Goal: Information Seeking & Learning: Check status

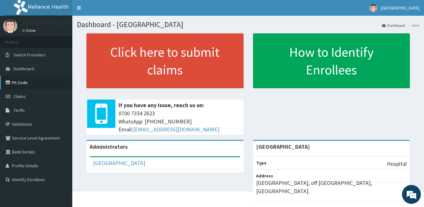
click at [24, 82] on link "PA Code" at bounding box center [36, 83] width 72 height 14
click at [23, 95] on span "Claims" at bounding box center [20, 96] width 12 height 6
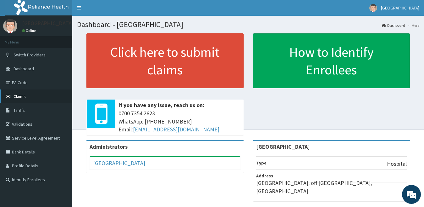
click at [23, 96] on span "Claims" at bounding box center [20, 96] width 12 height 6
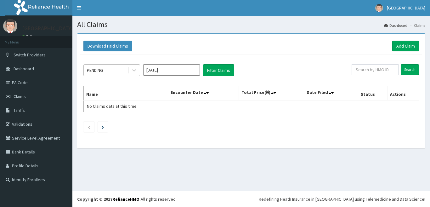
click at [116, 72] on div "PENDING" at bounding box center [106, 70] width 44 height 10
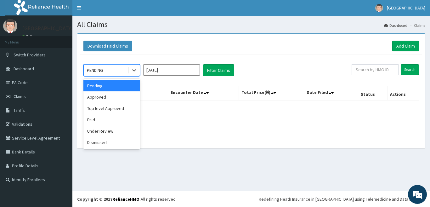
click at [154, 71] on input "Aug 2025" at bounding box center [171, 69] width 57 height 11
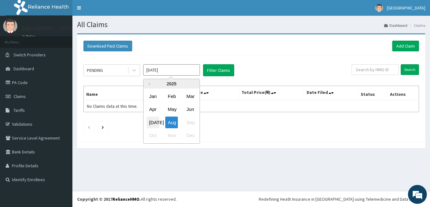
click at [157, 121] on div "Jul" at bounding box center [153, 122] width 13 height 12
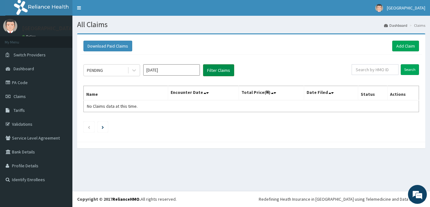
click at [217, 75] on button "Filter Claims" at bounding box center [218, 70] width 31 height 12
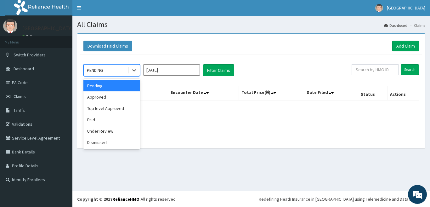
click at [104, 66] on div "PENDING" at bounding box center [106, 70] width 44 height 10
click at [107, 96] on div "Approved" at bounding box center [111, 96] width 57 height 11
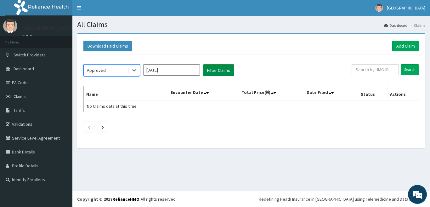
click at [217, 74] on button "Filter Claims" at bounding box center [218, 70] width 31 height 12
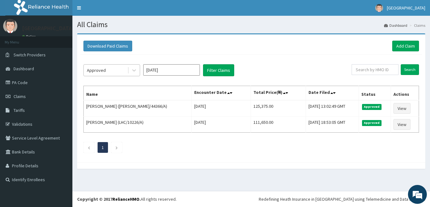
click at [112, 72] on div "Approved" at bounding box center [106, 70] width 44 height 10
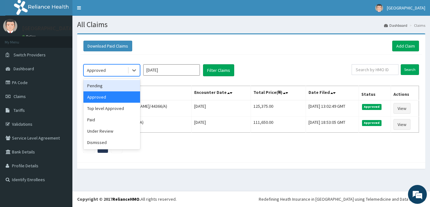
click at [115, 86] on div "Pending" at bounding box center [111, 85] width 57 height 11
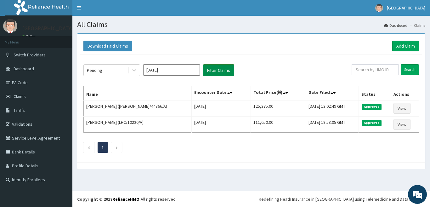
click at [210, 71] on button "Filter Claims" at bounding box center [218, 70] width 31 height 12
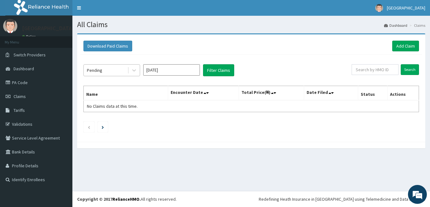
click at [120, 70] on div "Pending" at bounding box center [106, 70] width 44 height 10
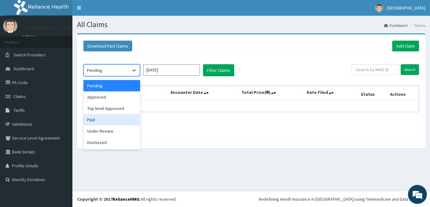
click at [120, 121] on div "Paid" at bounding box center [111, 119] width 57 height 11
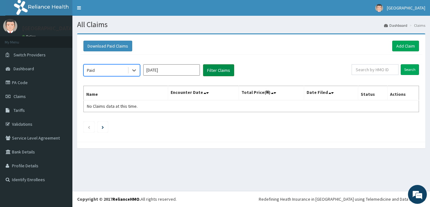
click at [216, 75] on button "Filter Claims" at bounding box center [218, 70] width 31 height 12
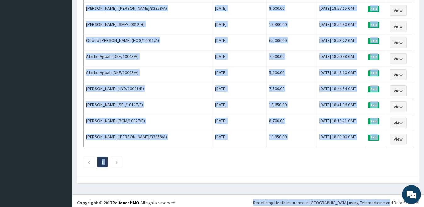
scroll to position [759, 0]
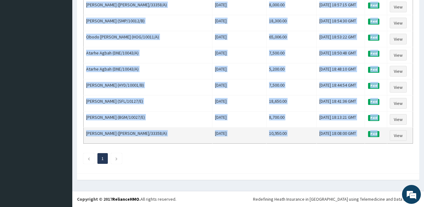
drag, startPoint x: 85, startPoint y: 103, endPoint x: 381, endPoint y: 139, distance: 297.9
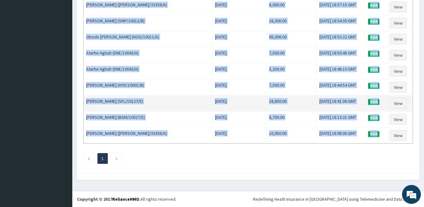
copy tbody "Chioma Okeafor (WAO/10026/A) Mon Jul 14 2025 16,554.30 Sat, 09 Aug 2025 19:00:0…"
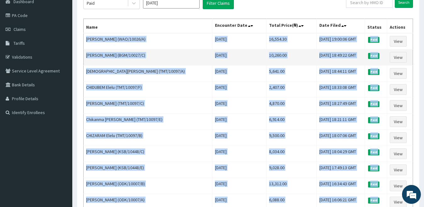
scroll to position [0, 0]
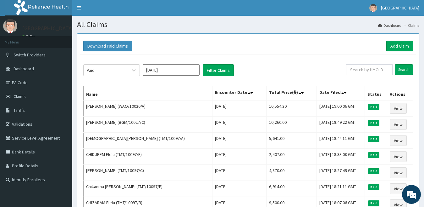
click at [197, 43] on div "Download Paid Claims Add Claim" at bounding box center [248, 46] width 330 height 11
click at [121, 70] on div "Paid" at bounding box center [106, 70] width 44 height 10
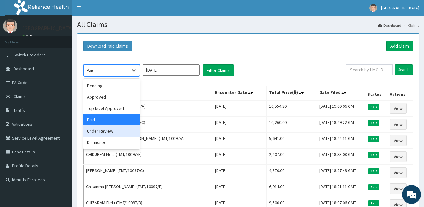
click at [110, 133] on div "Under Review" at bounding box center [111, 130] width 57 height 11
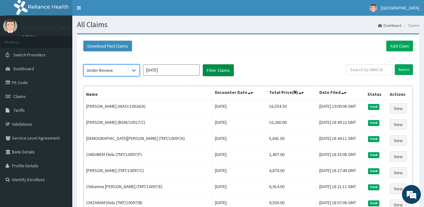
click at [220, 71] on button "Filter Claims" at bounding box center [218, 70] width 31 height 12
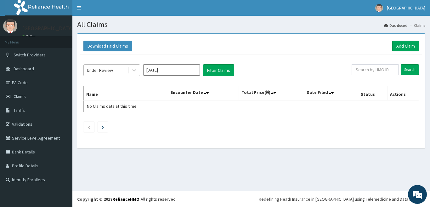
click at [103, 70] on div "Under Review" at bounding box center [100, 70] width 26 height 6
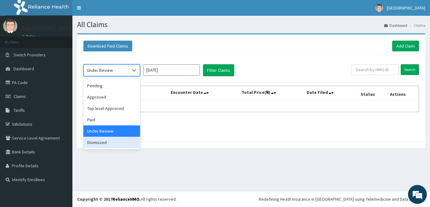
click at [104, 141] on div "Dismissed" at bounding box center [111, 142] width 57 height 11
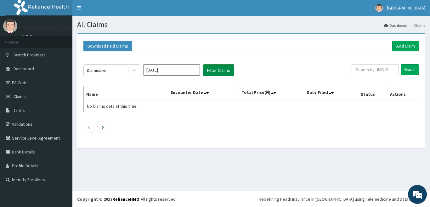
click at [229, 76] on button "Filter Claims" at bounding box center [218, 70] width 31 height 12
click at [215, 71] on button "Filter Claims" at bounding box center [218, 70] width 31 height 12
click at [104, 67] on div "Dismissed" at bounding box center [106, 70] width 44 height 10
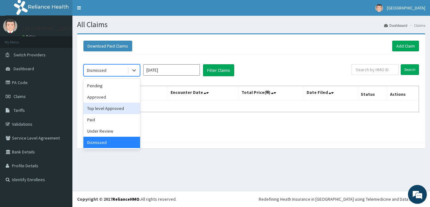
drag, startPoint x: 113, startPoint y: 110, endPoint x: 121, endPoint y: 105, distance: 9.9
click at [112, 110] on div "Top level Approved" at bounding box center [111, 108] width 57 height 11
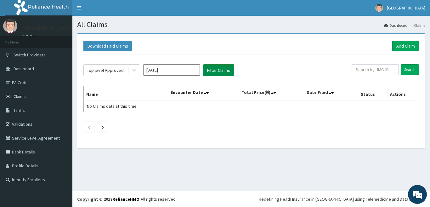
click at [216, 70] on button "Filter Claims" at bounding box center [218, 70] width 31 height 12
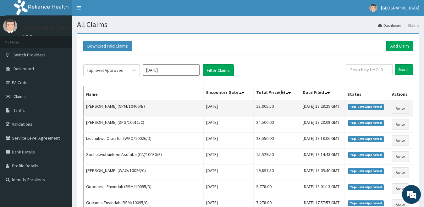
click at [87, 107] on td "Samuel Omolua (NPM/10406/B)" at bounding box center [144, 108] width 120 height 16
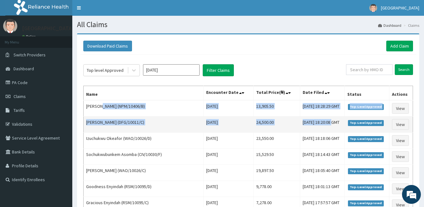
drag, startPoint x: 153, startPoint y: 104, endPoint x: 313, endPoint y: 118, distance: 161.4
click at [128, 119] on td "Hansel Kennedy (DFG/10011/C)" at bounding box center [144, 124] width 120 height 16
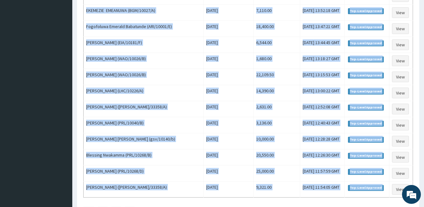
scroll to position [759, 0]
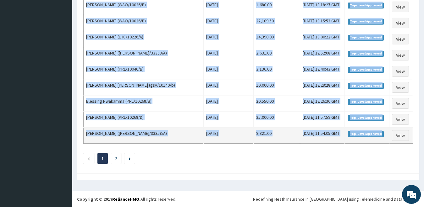
drag, startPoint x: 86, startPoint y: 106, endPoint x: 384, endPoint y: 136, distance: 299.4
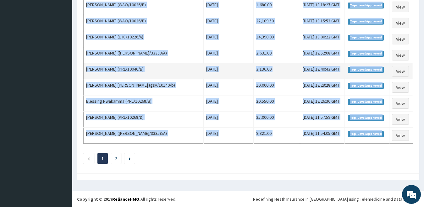
copy tbody "Samuel Omolua (NPM/10406/B) Fri Jul 25 2025 13,905.50 Sun, 10 Aug 2025 18:28:29…"
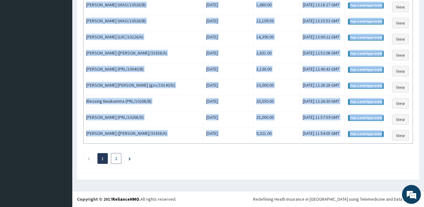
click at [118, 156] on li "2" at bounding box center [116, 158] width 10 height 11
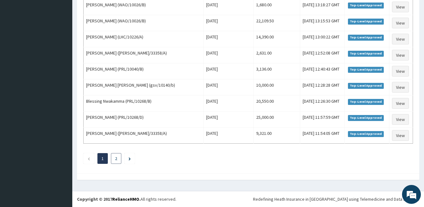
click at [117, 156] on li "2" at bounding box center [116, 158] width 10 height 11
click at [116, 156] on link "2" at bounding box center [116, 158] width 2 height 6
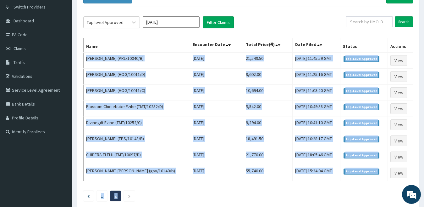
scroll to position [85, 0]
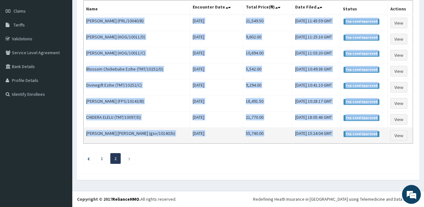
drag, startPoint x: 86, startPoint y: 104, endPoint x: 381, endPoint y: 136, distance: 296.5
click at [381, 136] on tbody "Chinenye Edika (PRL/10040/B) Wed Jul 16 2025 21,549.50 Sun, 10 Aug 2025 11:45:5…" at bounding box center [249, 79] width 330 height 129
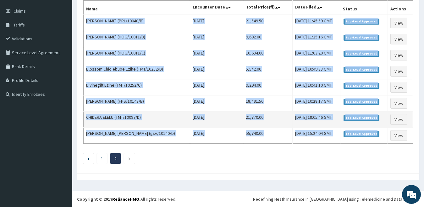
copy tbody "Chinenye Edika (PRL/10040/B) Wed Jul 16 2025 21,549.50 Sun, 10 Aug 2025 11:45:5…"
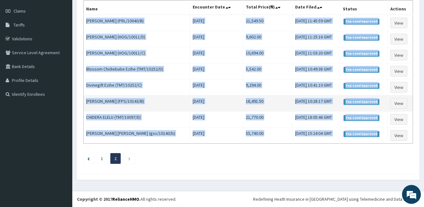
click at [145, 106] on td "Patricia Paul -Ekpo (FPS/10143/B)" at bounding box center [137, 103] width 107 height 16
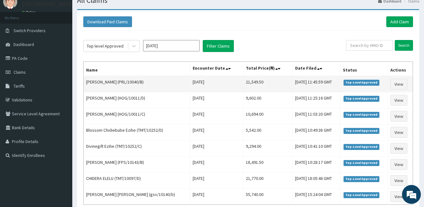
scroll to position [31, 0]
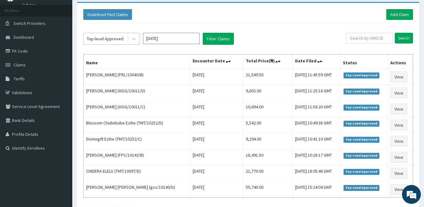
click at [121, 39] on div "Top level Approved" at bounding box center [105, 39] width 37 height 6
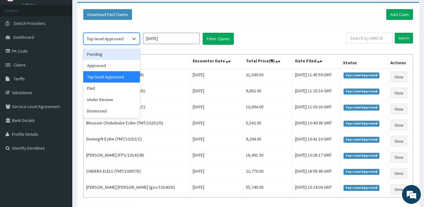
click at [115, 51] on div "Pending" at bounding box center [111, 53] width 57 height 11
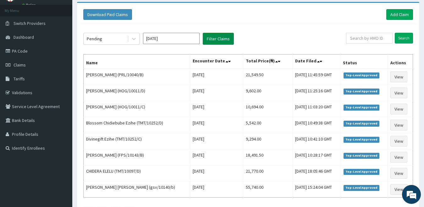
click at [221, 36] on button "Filter Claims" at bounding box center [218, 39] width 31 height 12
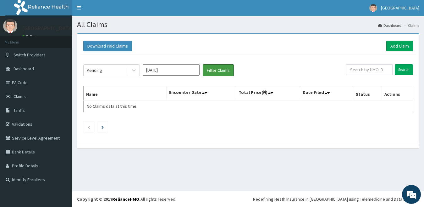
scroll to position [0, 0]
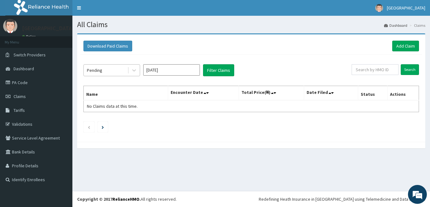
click at [96, 71] on div "Pending" at bounding box center [94, 70] width 15 height 6
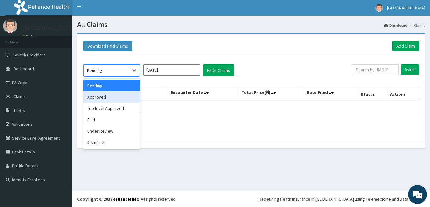
click at [106, 92] on div "Approved" at bounding box center [111, 96] width 57 height 11
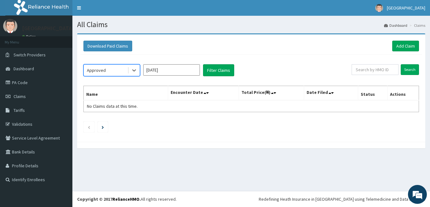
click at [181, 73] on input "Jul 2025" at bounding box center [171, 69] width 57 height 11
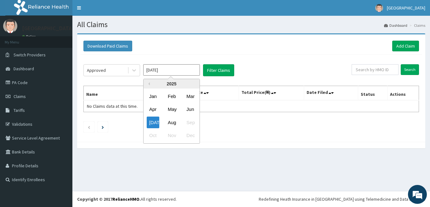
click at [181, 73] on input "Jul 2025" at bounding box center [171, 69] width 57 height 11
click at [216, 68] on button "Filter Claims" at bounding box center [218, 70] width 31 height 12
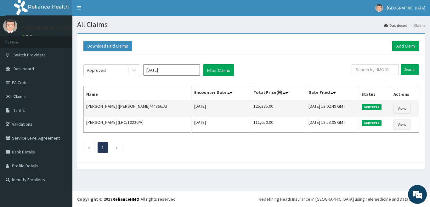
click at [87, 106] on td "Roseline Olowu (RET/44366/A)" at bounding box center [138, 108] width 108 height 16
click at [87, 105] on td "Roseline Olowu (RET/44366/A)" at bounding box center [138, 108] width 108 height 16
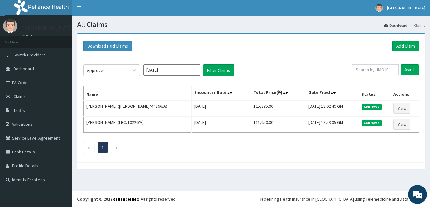
click at [233, 133] on div "Approved Jul 2025 Filter Claims Search Name Encounter Date Total Price(₦) Date …" at bounding box center [251, 107] width 342 height 104
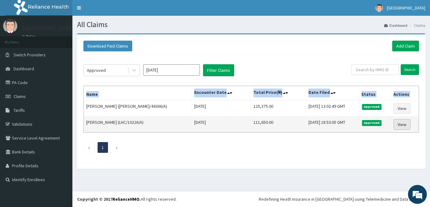
drag, startPoint x: 87, startPoint y: 106, endPoint x: 395, endPoint y: 125, distance: 308.3
click at [395, 125] on tbody "Roseline Olowu (RET/44366/A) Thu Jul 17 2025 125,375.00 Sun, 10 Aug 2025 13:02:…" at bounding box center [251, 116] width 335 height 32
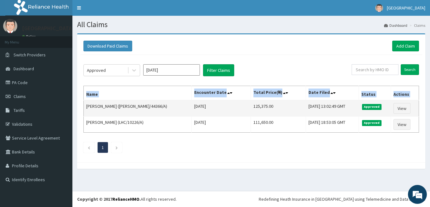
copy thead "Name Encounter Date Total Price(₦) Date Filed Status Actions"
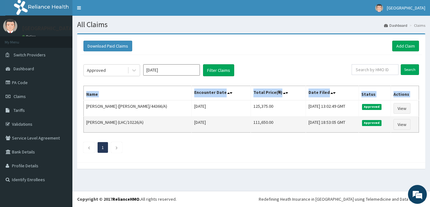
click at [316, 129] on td "Sat, 09 Aug 2025 18:53:05 GMT" at bounding box center [331, 124] width 53 height 16
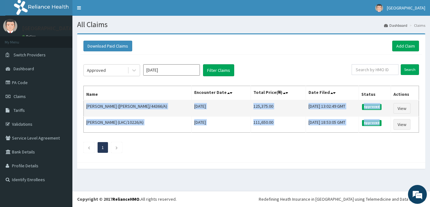
drag, startPoint x: 390, startPoint y: 128, endPoint x: 86, endPoint y: 106, distance: 305.3
click at [86, 106] on tbody "Roseline Olowu (RET/44366/A) Thu Jul 17 2025 125,375.00 Sun, 10 Aug 2025 13:02:…" at bounding box center [251, 116] width 335 height 32
copy tbody "Roseline Olowu (RET/44366/A) Thu Jul 17 2025 125,375.00 Sun, 10 Aug 2025 13:02:…"
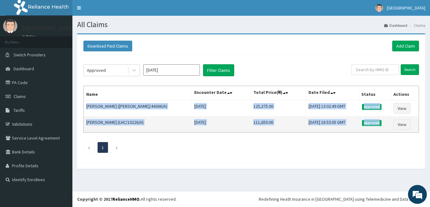
click at [251, 129] on td "111,650.00" at bounding box center [278, 124] width 55 height 16
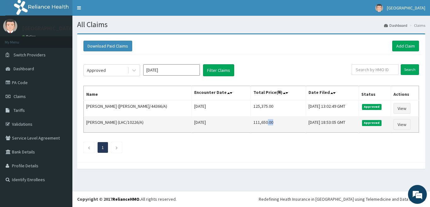
drag, startPoint x: 255, startPoint y: 122, endPoint x: 247, endPoint y: 119, distance: 8.2
click at [251, 119] on td "111,650.00" at bounding box center [278, 124] width 55 height 16
drag, startPoint x: 254, startPoint y: 121, endPoint x: 233, endPoint y: 123, distance: 20.9
click at [251, 123] on td "111,650.00" at bounding box center [278, 124] width 55 height 16
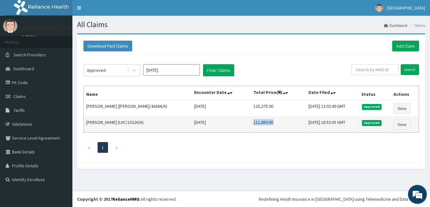
copy td "111,650.00"
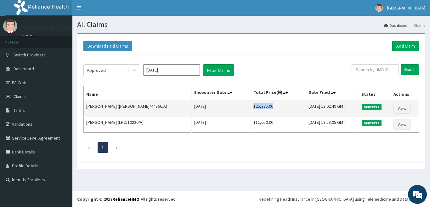
drag, startPoint x: 255, startPoint y: 107, endPoint x: 234, endPoint y: 106, distance: 20.8
click at [251, 106] on td "125,375.00" at bounding box center [278, 108] width 55 height 16
copy td "125,375.00"
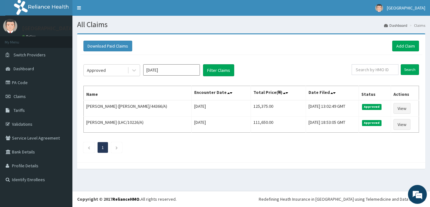
click at [161, 73] on input "Jul 2025" at bounding box center [171, 69] width 57 height 11
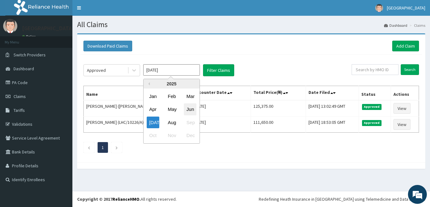
click at [191, 110] on div "Jun" at bounding box center [190, 110] width 13 height 12
type input "Jun 2025"
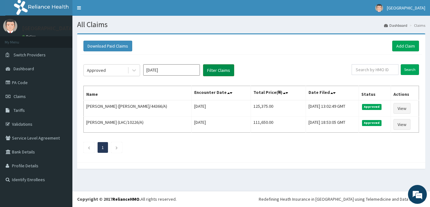
click at [210, 72] on button "Filter Claims" at bounding box center [218, 70] width 31 height 12
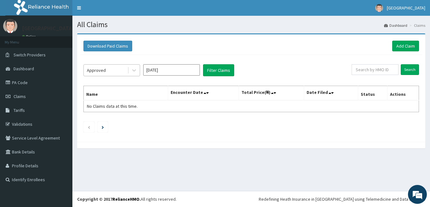
click at [117, 69] on div "Approved" at bounding box center [106, 70] width 44 height 10
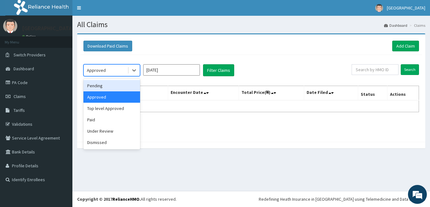
click at [114, 90] on div "Pending" at bounding box center [111, 85] width 57 height 11
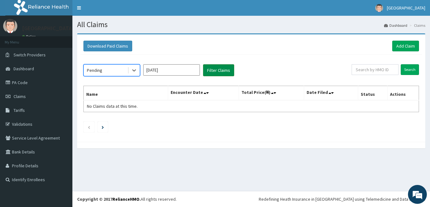
click at [219, 72] on button "Filter Claims" at bounding box center [218, 70] width 31 height 12
click at [103, 72] on div "Pending" at bounding box center [106, 70] width 44 height 10
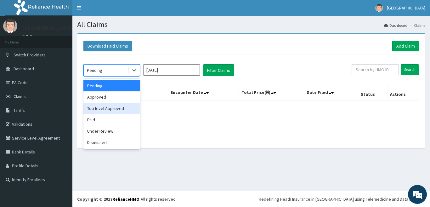
click at [103, 110] on div "Top level Approved" at bounding box center [111, 108] width 57 height 11
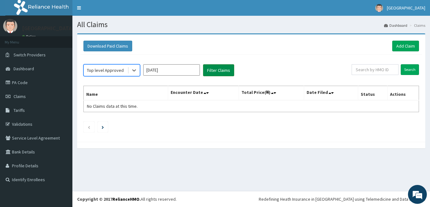
click at [214, 71] on button "Filter Claims" at bounding box center [218, 70] width 31 height 12
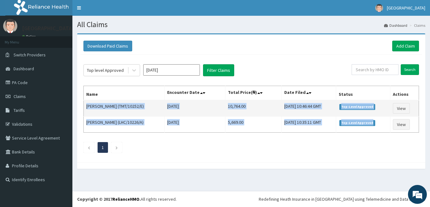
drag, startPoint x: 390, startPoint y: 127, endPoint x: 85, endPoint y: 107, distance: 305.8
click at [85, 107] on tbody "Hephzibah Chizaram Ezihe (TMT/10252/E) Sun Jun 15 2025 10,764.00 Sun, 10 Aug 20…" at bounding box center [251, 116] width 335 height 32
copy tbody "Hephzibah Chizaram Ezihe (TMT/10252/E) Sun Jun 15 2025 10,764.00 Sun, 10 Aug 20…"
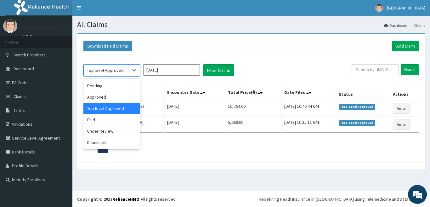
click at [111, 68] on div "Top level Approved" at bounding box center [105, 70] width 37 height 6
click at [108, 116] on div "Paid" at bounding box center [111, 119] width 57 height 11
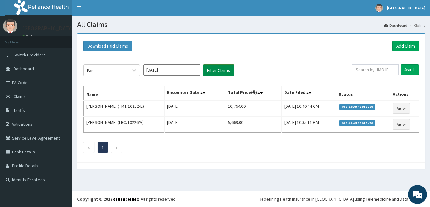
click at [222, 70] on button "Filter Claims" at bounding box center [218, 70] width 31 height 12
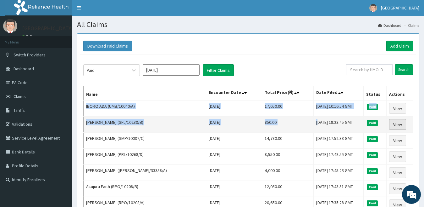
drag, startPoint x: 86, startPoint y: 106, endPoint x: 400, endPoint y: 127, distance: 314.7
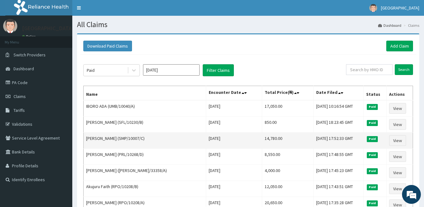
click at [272, 144] on td "14,780.00" at bounding box center [288, 140] width 52 height 16
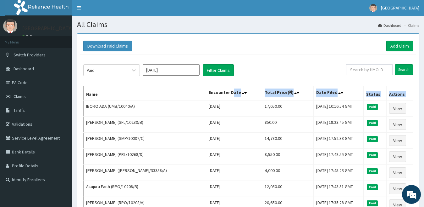
drag, startPoint x: 86, startPoint y: 105, endPoint x: 222, endPoint y: 100, distance: 136.0
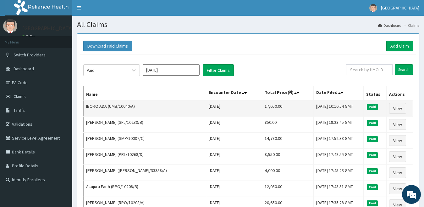
click at [154, 113] on td "IBORO ADA (UMB/10040/A)" at bounding box center [145, 108] width 123 height 16
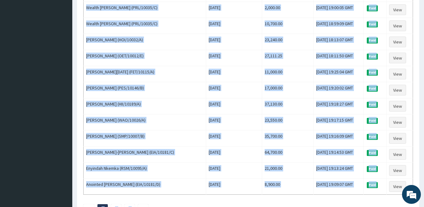
scroll to position [759, 0]
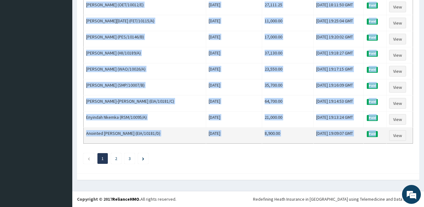
drag, startPoint x: 87, startPoint y: 107, endPoint x: 381, endPoint y: 135, distance: 296.2
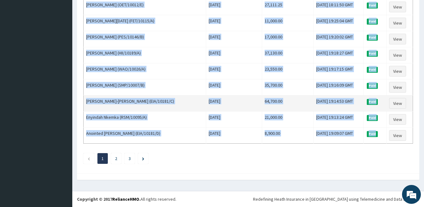
copy tbody "IBORO ADA (UMB/10040/A) Thu Jun 26 2025 17,050.00 Wed, 23 Jul 2025 10:16:54 GMT…"
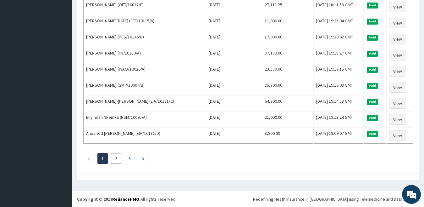
click at [118, 157] on li "2" at bounding box center [116, 158] width 10 height 11
click at [116, 160] on link "2" at bounding box center [116, 158] width 2 height 6
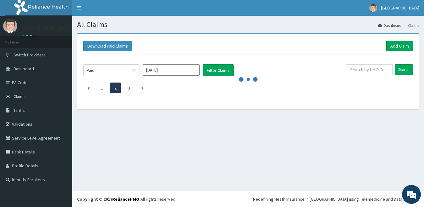
scroll to position [0, 0]
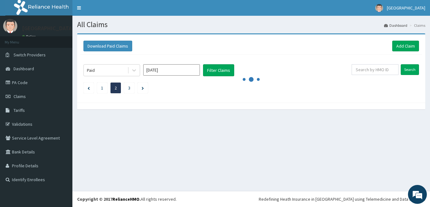
click at [116, 160] on div "All Claims Dashboard Claims Download Paid Claims Add Claim × Note you can only …" at bounding box center [250, 103] width 357 height 175
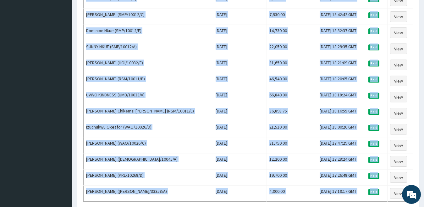
scroll to position [759, 0]
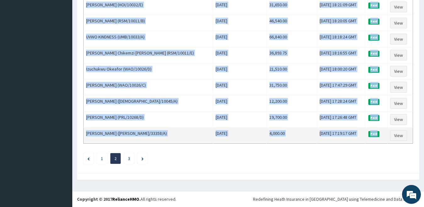
drag, startPoint x: 87, startPoint y: 107, endPoint x: 379, endPoint y: 134, distance: 293.5
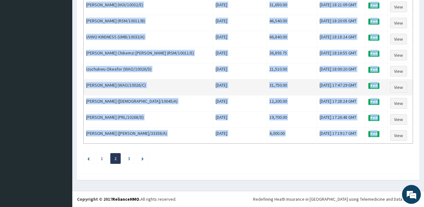
copy tbody "Henry Ogbodu (SFL/10279/A) Mon Jun 16 2025 17,470.00 Mon, 14 Jul 2025 19:05:11 …"
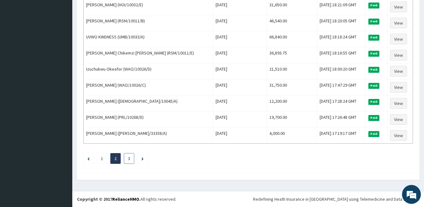
click at [130, 160] on link "3" at bounding box center [129, 158] width 2 height 6
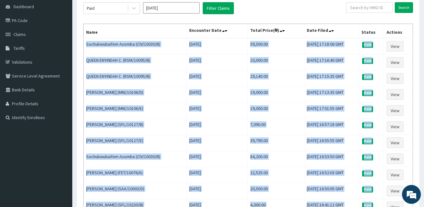
scroll to position [165, 0]
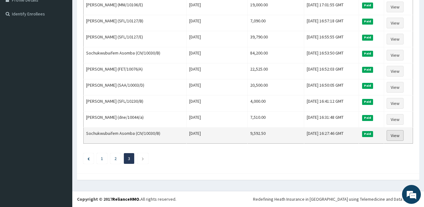
drag, startPoint x: 86, startPoint y: 107, endPoint x: 391, endPoint y: 140, distance: 307.0
click at [391, 140] on tbody "Sochukwubuifem Asomba (CIV/10030/B) Wed Jun 04 2025 59,500.00 Thu, 19 Jun 2025 …" at bounding box center [249, 39] width 330 height 209
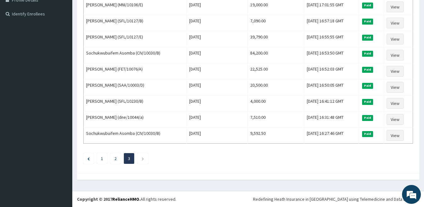
click at [322, 152] on div "Paid Jun 2025 Filter Claims Search Name Encounter Date Total Price(₦) Date File…" at bounding box center [248, 29] width 336 height 281
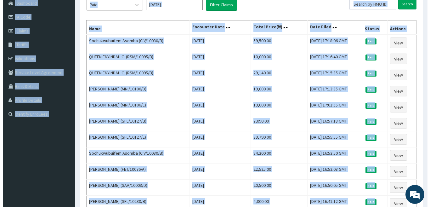
scroll to position [0, 0]
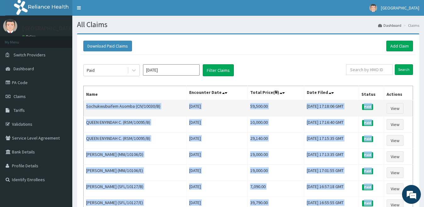
drag, startPoint x: 379, startPoint y: 134, endPoint x: 87, endPoint y: 106, distance: 293.0
click at [87, 106] on tbody "Sochukwubuifem Asomba (CIV/10030/B) Wed Jun 04 2025 59,500.00 Thu, 19 Jun 2025 …" at bounding box center [249, 204] width 330 height 209
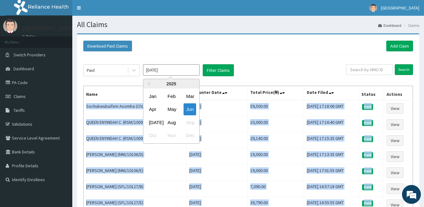
click at [181, 68] on input "Jun 2025" at bounding box center [171, 69] width 57 height 11
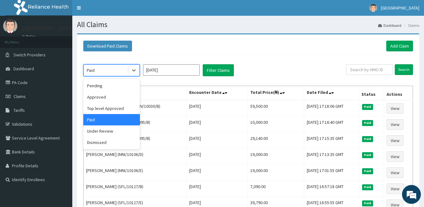
click at [118, 70] on div "Paid" at bounding box center [106, 70] width 44 height 10
click at [104, 129] on div "Under Review" at bounding box center [111, 130] width 57 height 11
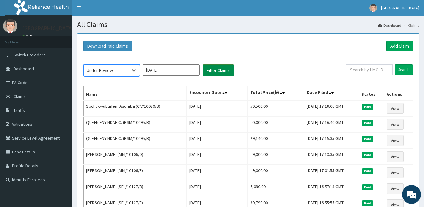
click at [220, 71] on button "Filter Claims" at bounding box center [218, 70] width 31 height 12
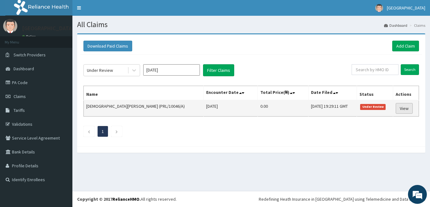
click at [406, 107] on link "View" at bounding box center [403, 108] width 17 height 11
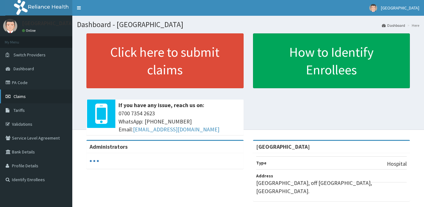
click at [22, 96] on span "Claims" at bounding box center [20, 96] width 12 height 6
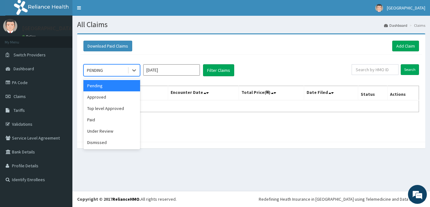
click at [116, 70] on div "PENDING" at bounding box center [106, 70] width 44 height 10
click at [199, 49] on div "Download Paid Claims Add Claim" at bounding box center [250, 46] width 335 height 11
click at [109, 74] on div "PENDING" at bounding box center [106, 70] width 44 height 10
click at [106, 70] on div "PENDING" at bounding box center [106, 70] width 44 height 10
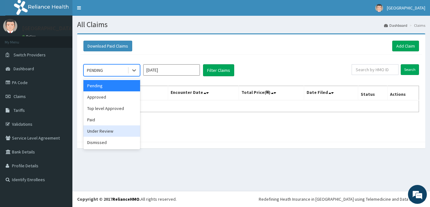
click at [112, 130] on div "Under Review" at bounding box center [111, 130] width 57 height 11
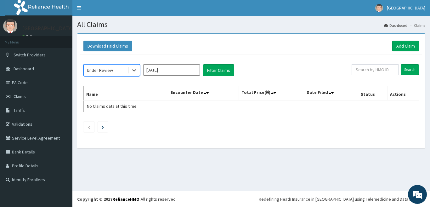
drag, startPoint x: 96, startPoint y: 72, endPoint x: 84, endPoint y: 77, distance: 12.4
click at [95, 72] on div "Under Review" at bounding box center [100, 70] width 26 height 6
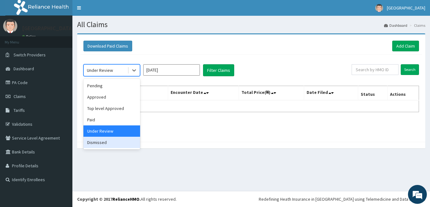
click at [93, 143] on div "Dismissed" at bounding box center [111, 142] width 57 height 11
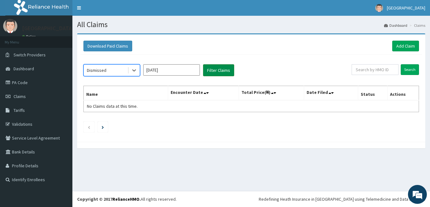
click at [218, 71] on button "Filter Claims" at bounding box center [218, 70] width 31 height 12
click at [216, 73] on button "Filter Claims" at bounding box center [218, 70] width 31 height 12
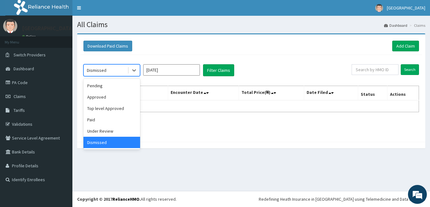
click at [113, 69] on div "Dismissed" at bounding box center [106, 70] width 44 height 10
click at [113, 146] on div "Dismissed" at bounding box center [111, 142] width 57 height 11
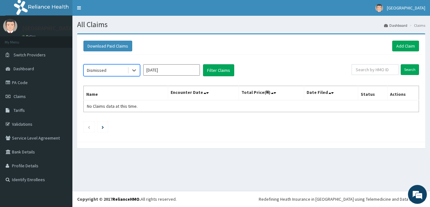
click at [166, 71] on input "Aug 2025" at bounding box center [171, 69] width 57 height 11
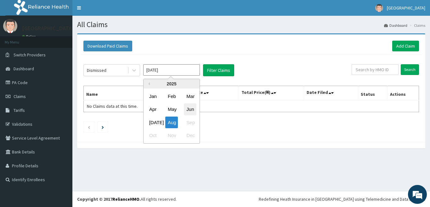
click at [192, 109] on div "Jun" at bounding box center [190, 110] width 13 height 12
type input "Jun 2025"
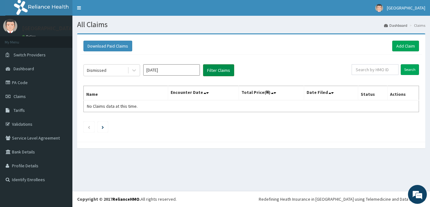
click at [217, 72] on button "Filter Claims" at bounding box center [218, 70] width 31 height 12
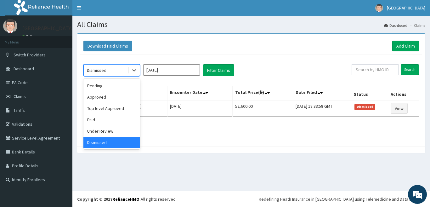
click at [109, 76] on div "Dismissed" at bounding box center [111, 70] width 57 height 12
click at [106, 131] on div "Under Review" at bounding box center [111, 130] width 57 height 11
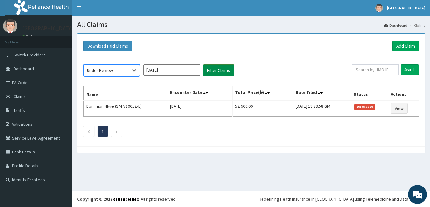
click at [220, 70] on button "Filter Claims" at bounding box center [218, 70] width 31 height 12
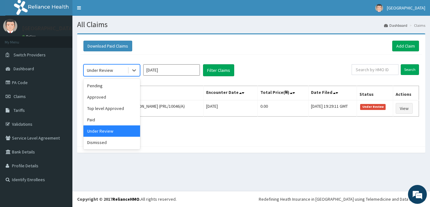
click at [99, 66] on div "Under Review" at bounding box center [106, 70] width 44 height 10
click at [109, 117] on div "Paid" at bounding box center [111, 119] width 57 height 11
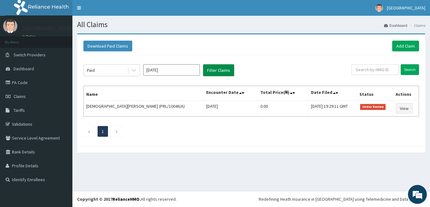
click at [229, 71] on button "Filter Claims" at bounding box center [218, 70] width 31 height 12
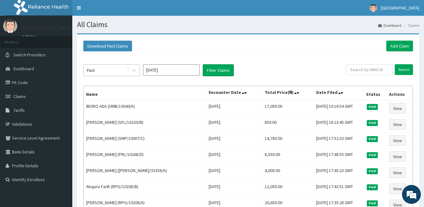
click at [113, 71] on div "Paid" at bounding box center [106, 70] width 44 height 10
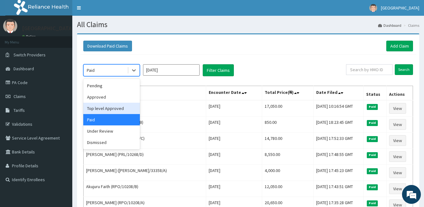
click at [111, 106] on div "Top level Approved" at bounding box center [111, 108] width 57 height 11
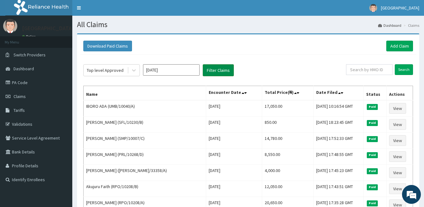
click at [215, 66] on button "Filter Claims" at bounding box center [218, 70] width 31 height 12
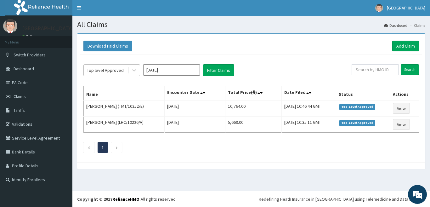
click at [97, 71] on div "Top level Approved" at bounding box center [105, 70] width 37 height 6
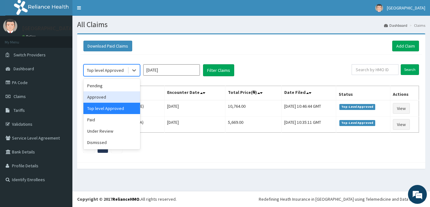
click at [109, 93] on div "Approved" at bounding box center [111, 96] width 57 height 11
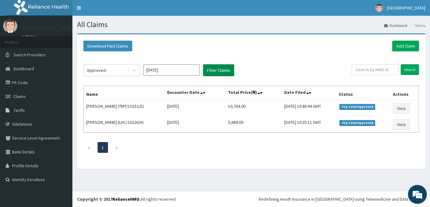
click at [211, 71] on button "Filter Claims" at bounding box center [218, 70] width 31 height 12
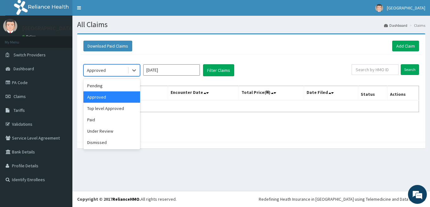
click at [101, 74] on div "Approved" at bounding box center [106, 70] width 44 height 10
click at [106, 92] on div "Approved" at bounding box center [111, 96] width 57 height 11
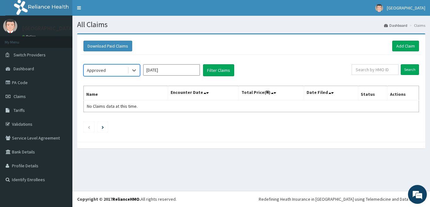
drag, startPoint x: 105, startPoint y: 88, endPoint x: 105, endPoint y: 84, distance: 3.5
click at [105, 87] on th "Name" at bounding box center [126, 93] width 84 height 14
click at [104, 76] on div "Approved Jun 2025 Filter Claims Search Name Encounter Date Total Price(₦) Date …" at bounding box center [251, 97] width 342 height 84
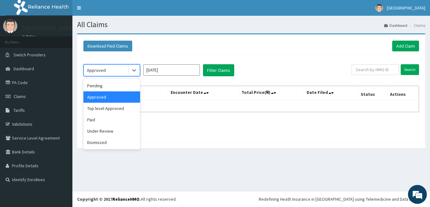
click at [102, 71] on div "Approved" at bounding box center [96, 70] width 19 height 6
click at [103, 82] on div "Pending" at bounding box center [111, 85] width 57 height 11
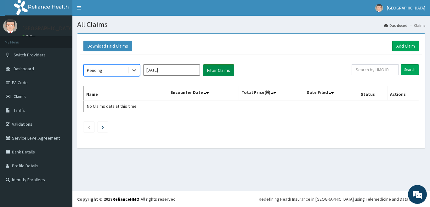
click at [218, 71] on button "Filter Claims" at bounding box center [218, 70] width 31 height 12
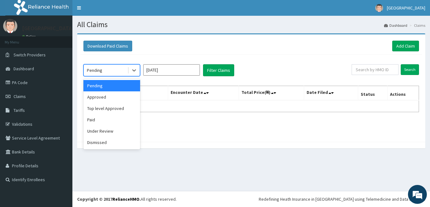
click at [120, 72] on div "Pending" at bounding box center [106, 70] width 44 height 10
drag, startPoint x: 118, startPoint y: 140, endPoint x: 109, endPoint y: 140, distance: 8.8
click at [117, 140] on div "Dismissed" at bounding box center [111, 142] width 57 height 11
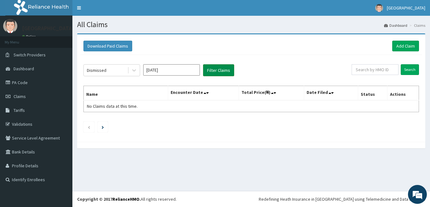
click at [214, 69] on button "Filter Claims" at bounding box center [218, 70] width 31 height 12
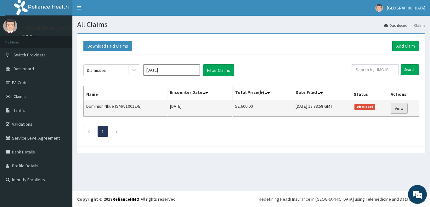
click at [400, 109] on link "View" at bounding box center [398, 108] width 17 height 11
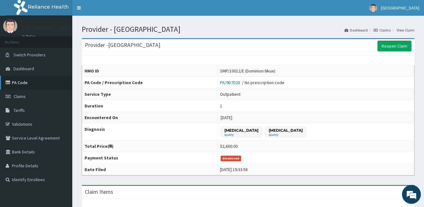
click at [17, 81] on link "PA Code" at bounding box center [36, 83] width 72 height 14
